Goal: Information Seeking & Learning: Learn about a topic

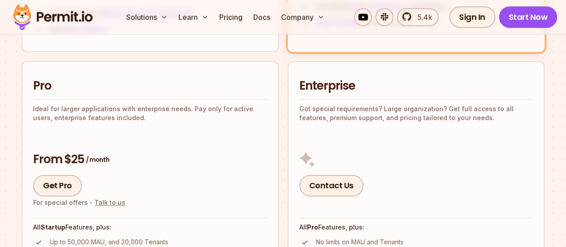
scroll to position [537, 0]
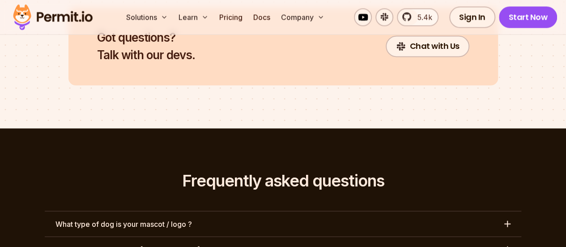
scroll to position [4119, 0]
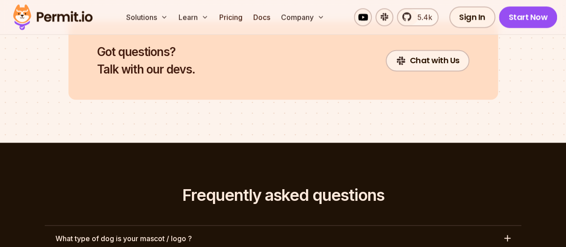
scroll to position [4209, 0]
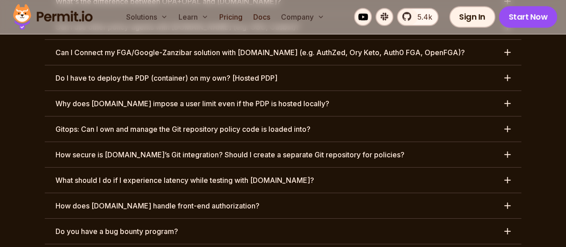
scroll to position [4791, 0]
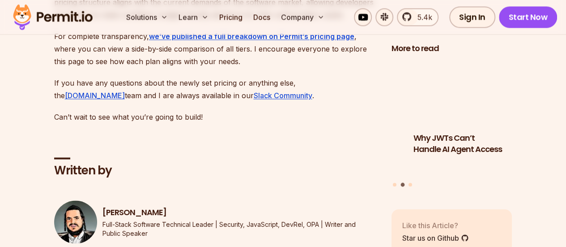
scroll to position [2418, 0]
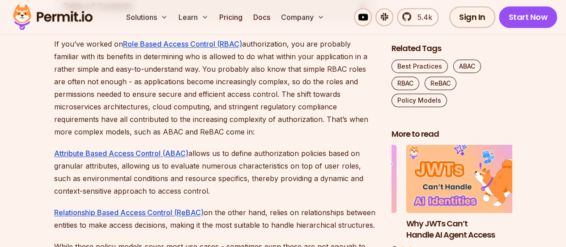
scroll to position [582, 0]
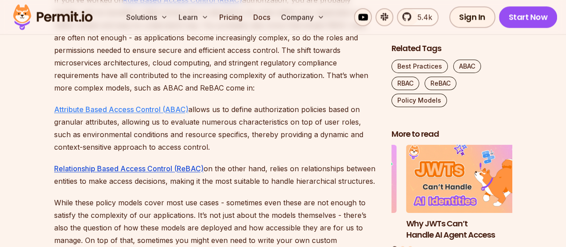
click at [126, 107] on link "Attribute Based Access Control (ABAC)" at bounding box center [121, 109] width 134 height 9
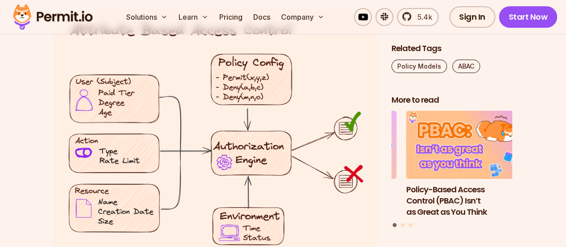
scroll to position [1539, 0]
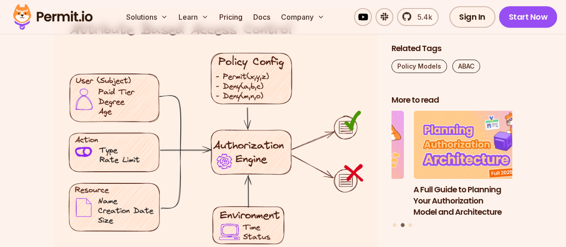
click at [143, 121] on img at bounding box center [215, 141] width 323 height 266
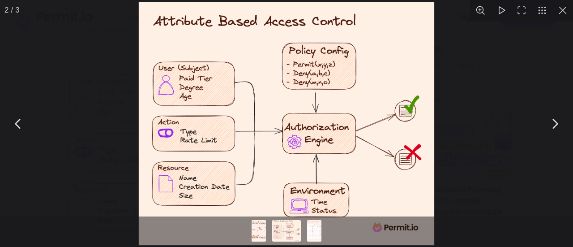
click at [121, 141] on div "You can close this modal content with the ESC key" at bounding box center [286, 123] width 573 height 247
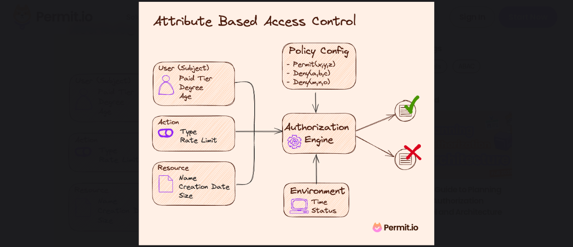
click at [525, 31] on div "You can close this modal content with the ESC key" at bounding box center [286, 123] width 573 height 247
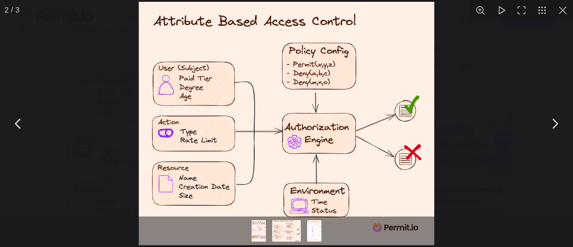
click at [558, 5] on button "You can close this modal content with the ESC key" at bounding box center [563, 10] width 21 height 21
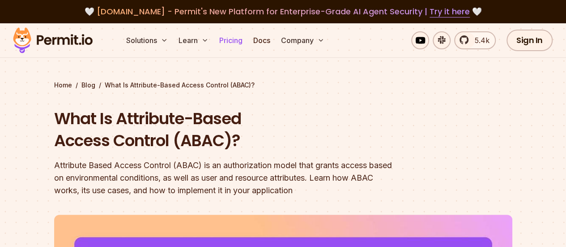
click at [225, 37] on link "Pricing" at bounding box center [231, 40] width 30 height 18
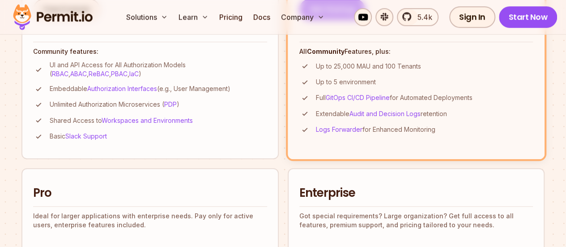
scroll to position [526, 0]
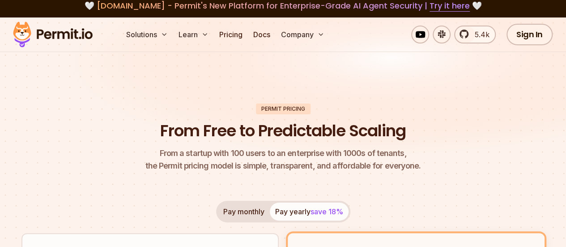
scroll to position [0, 0]
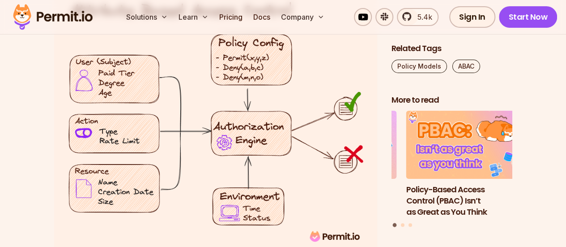
scroll to position [1558, 0]
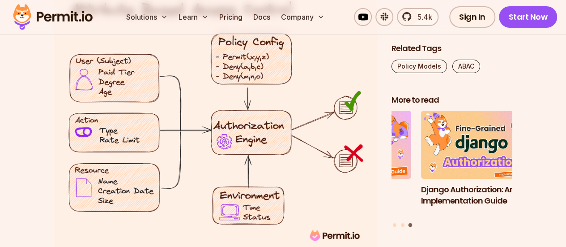
click at [392, 219] on div "A Full Guide to Planning Your Authorization Model and Architecture Django Autho…" at bounding box center [452, 169] width 121 height 117
click at [394, 223] on button "Go to slide 1" at bounding box center [395, 225] width 4 height 4
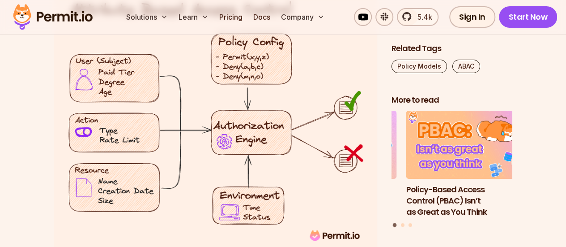
click at [405, 220] on div "A Full Guide to Planning Your Authorization Model and Architecture Django Autho…" at bounding box center [452, 169] width 121 height 117
click at [402, 223] on button "Go to slide 2" at bounding box center [403, 225] width 4 height 4
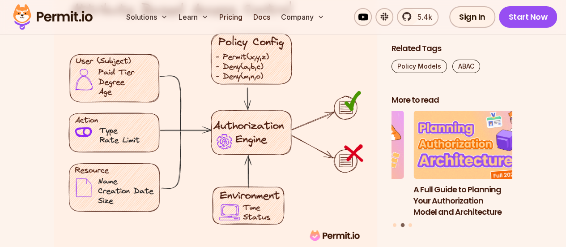
click at [434, 197] on h3 "A Full Guide to Planning Your Authorization Model and Architecture" at bounding box center [474, 200] width 121 height 33
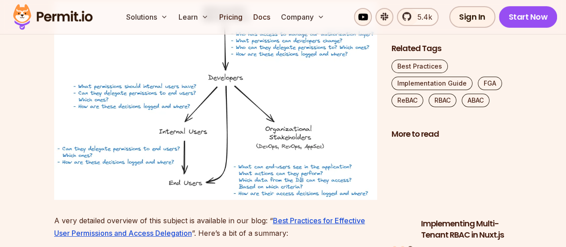
scroll to position [3212, 0]
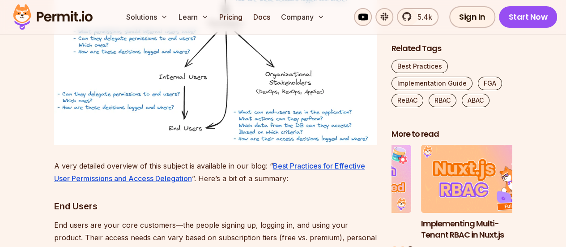
drag, startPoint x: 435, startPoint y: 9, endPoint x: 258, endPoint y: 183, distance: 248.9
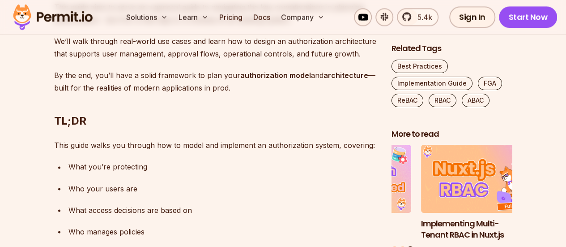
scroll to position [677, 0]
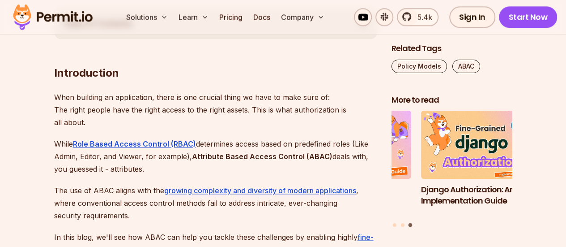
scroll to position [647, 0]
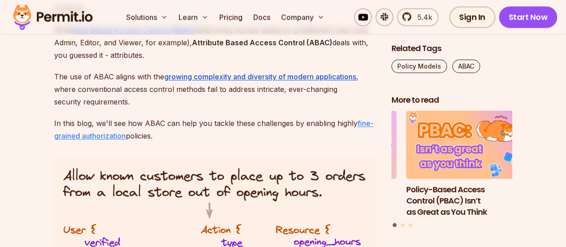
click at [360, 123] on link "fine-grained authorization" at bounding box center [214, 129] width 320 height 21
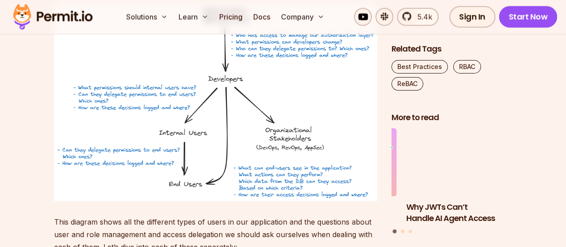
scroll to position [1024, 0]
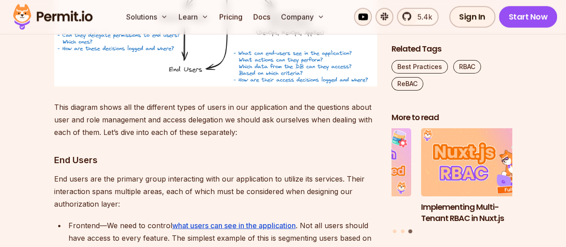
click at [214, 157] on h3 "End Users" at bounding box center [215, 160] width 323 height 14
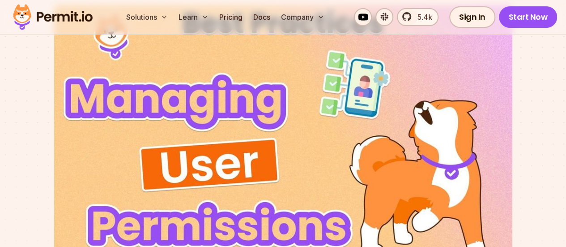
scroll to position [196, 0]
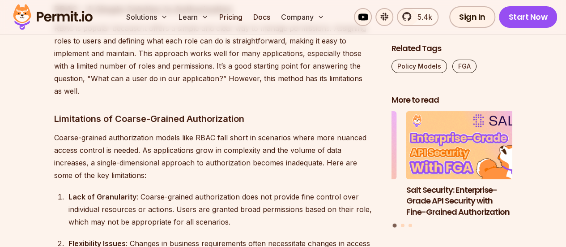
scroll to position [1670, 0]
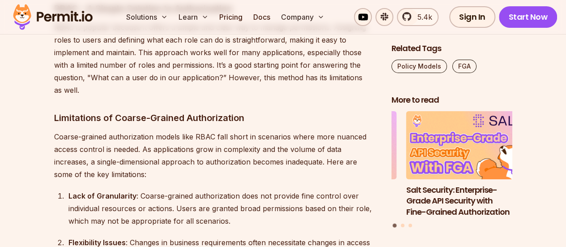
click at [296, 143] on p "Coarse-grained authorization models like RBAC fall short in scenarios where mor…" at bounding box center [215, 155] width 323 height 50
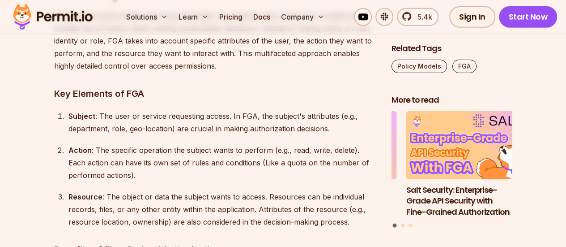
scroll to position [2833, 0]
